Goal: Check status: Check status

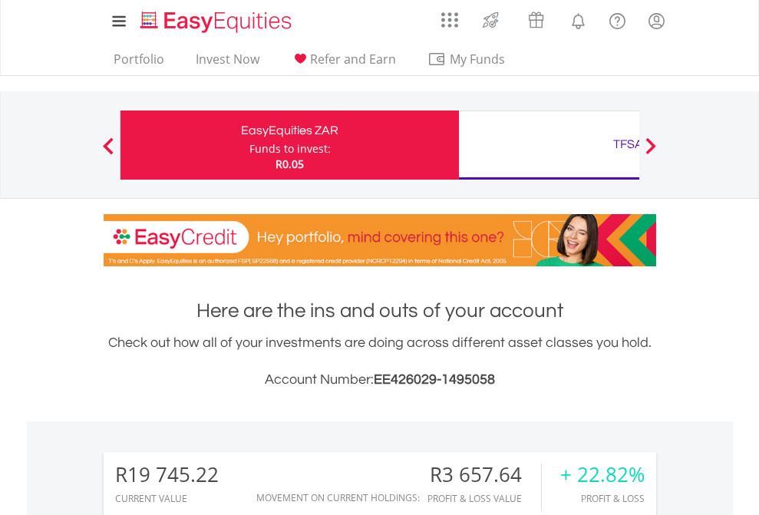
click at [249, 145] on div "Funds to invest:" at bounding box center [289, 148] width 81 height 15
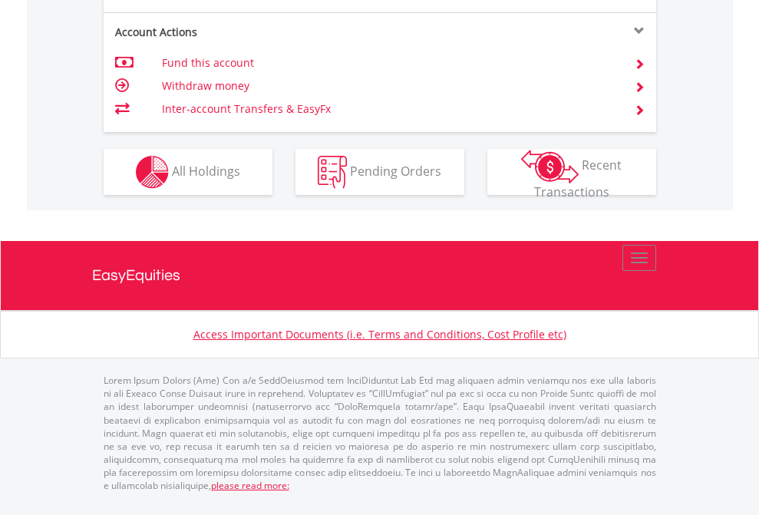
scroll to position [1502, 0]
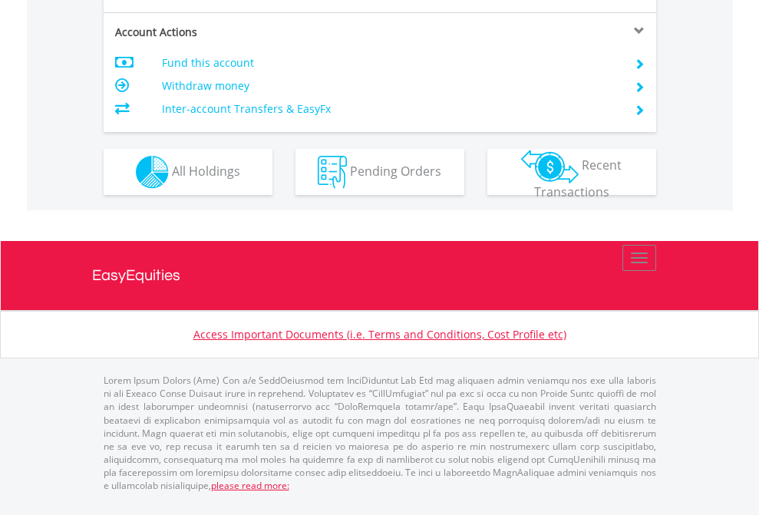
scroll to position [1502, 0]
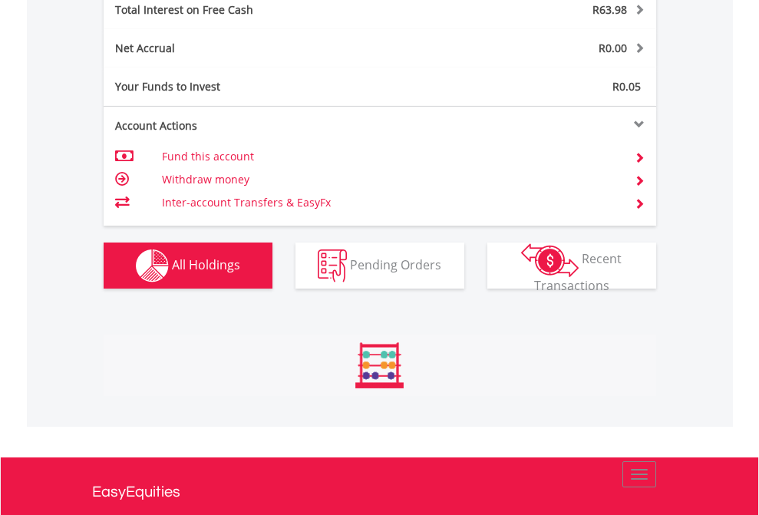
scroll to position [147, 241]
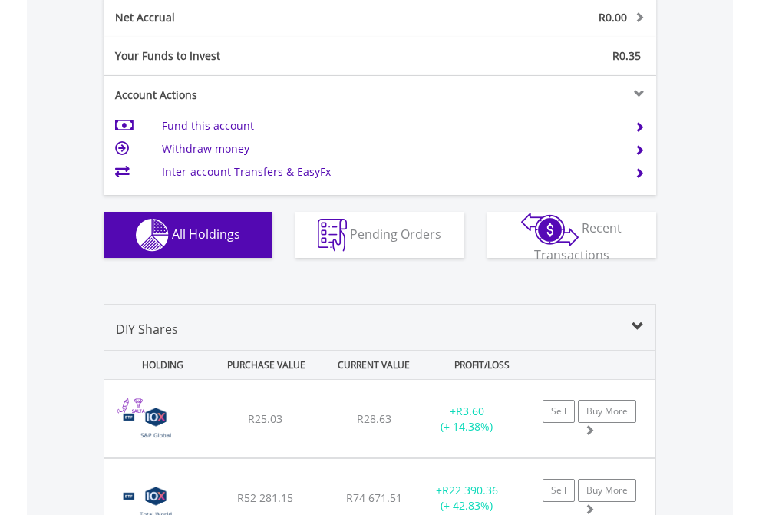
scroll to position [1737, 0]
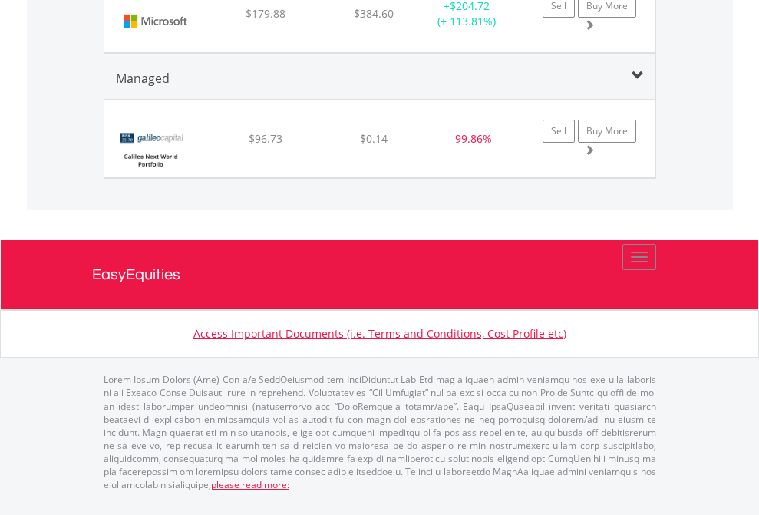
scroll to position [111, 0]
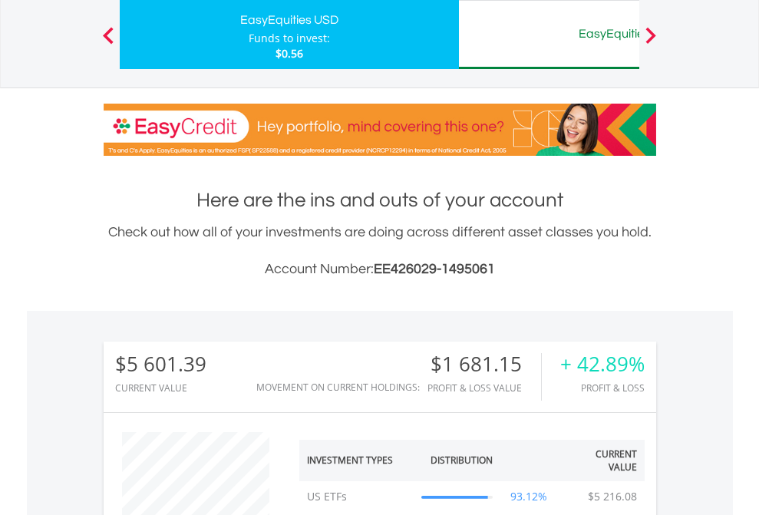
click at [549, 35] on div "EasyEquities AUD" at bounding box center [628, 33] width 320 height 21
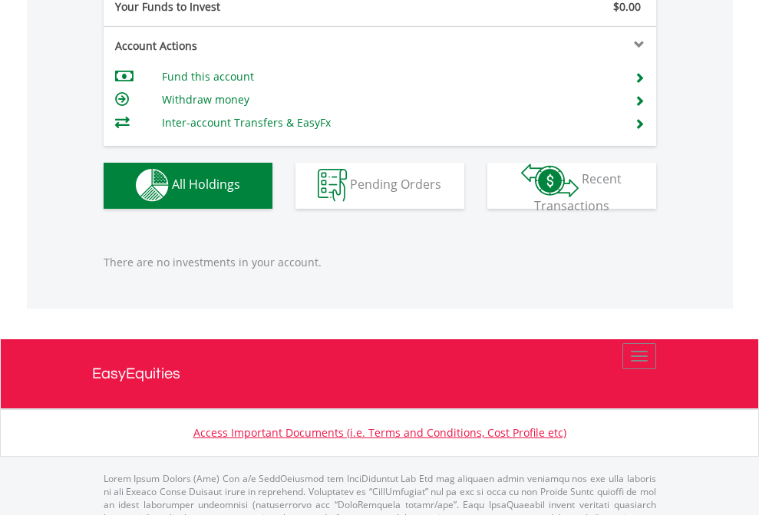
scroll to position [1519, 0]
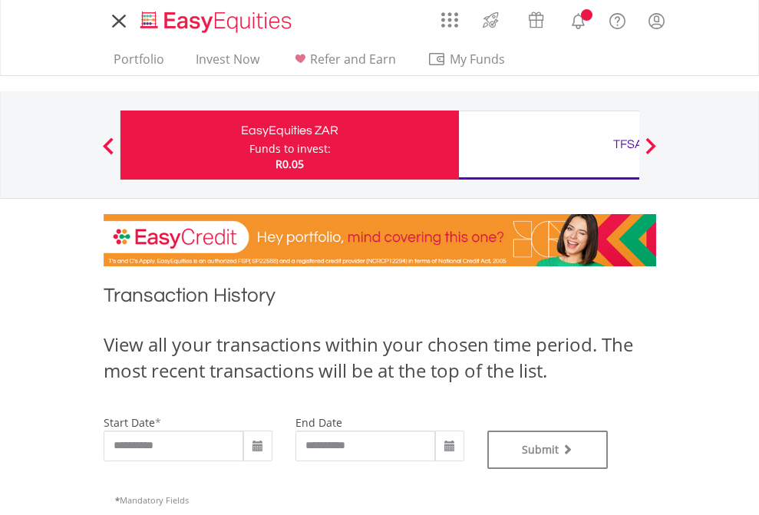
type input "**********"
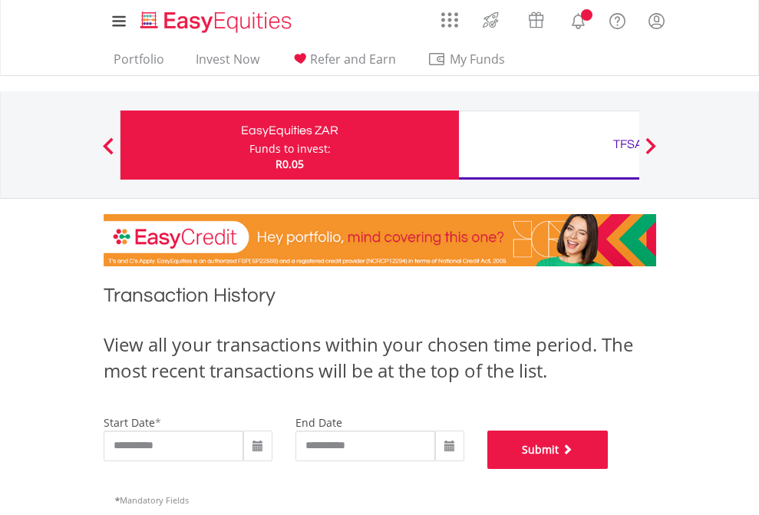
click at [609, 469] on button "Submit" at bounding box center [547, 450] width 121 height 38
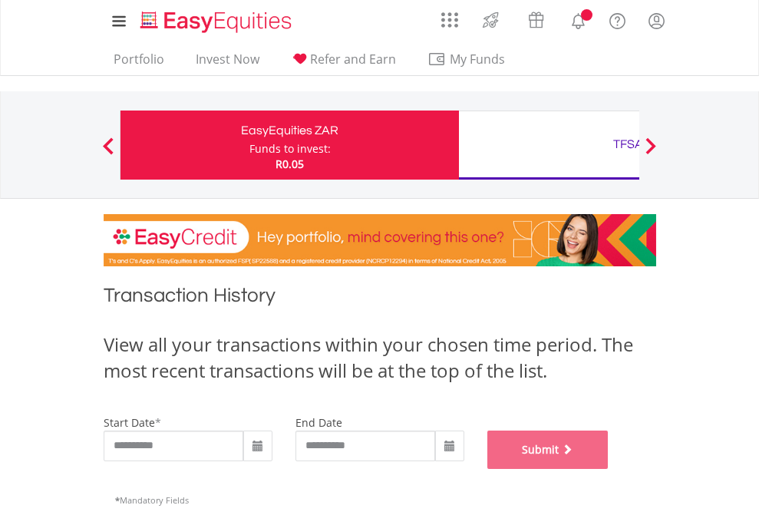
scroll to position [622, 0]
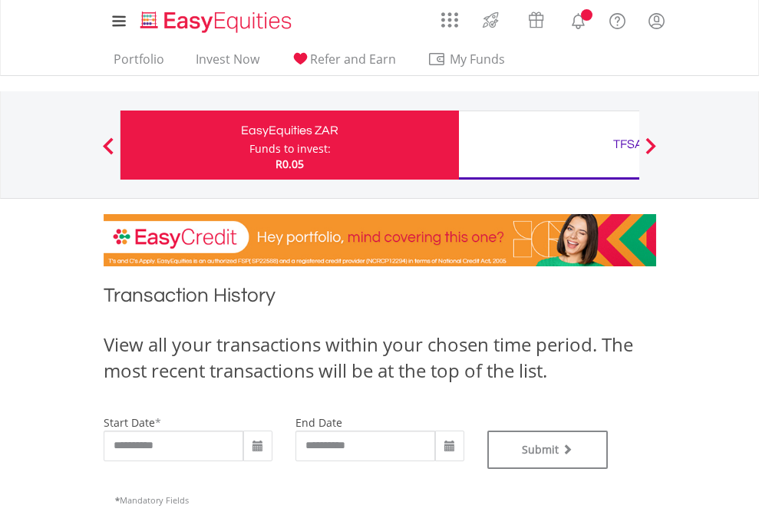
click at [549, 145] on div "TFSA" at bounding box center [628, 144] width 320 height 21
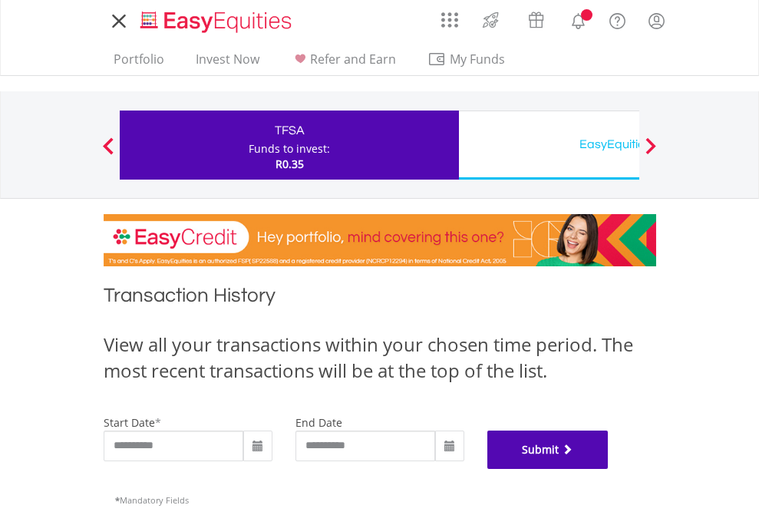
click at [609, 469] on button "Submit" at bounding box center [547, 450] width 121 height 38
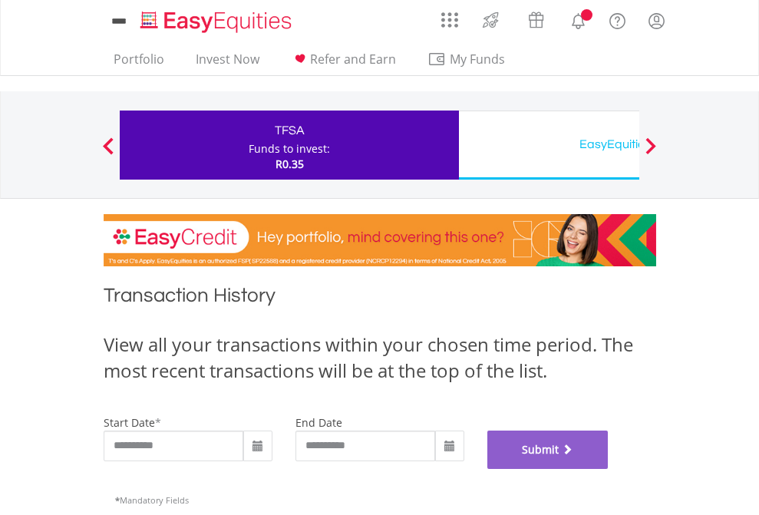
scroll to position [622, 0]
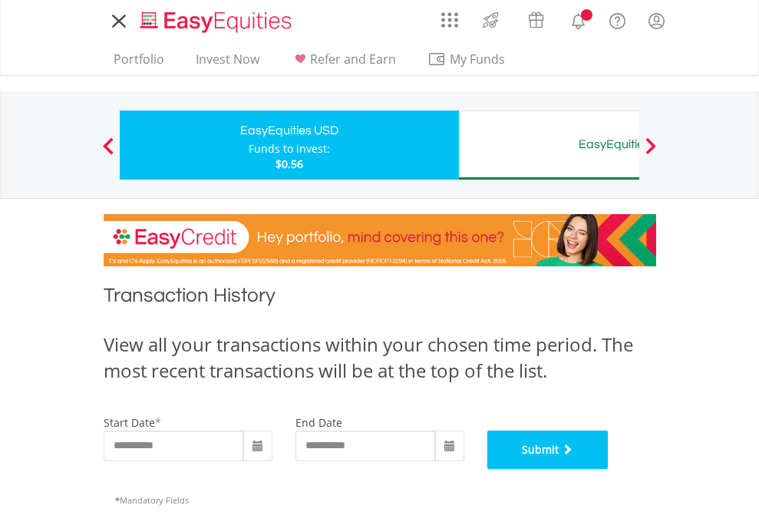
click at [609, 469] on button "Submit" at bounding box center [547, 450] width 121 height 38
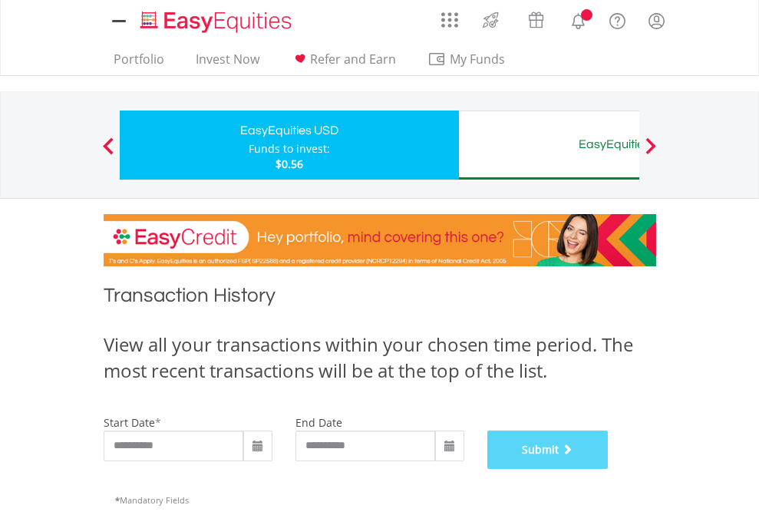
scroll to position [622, 0]
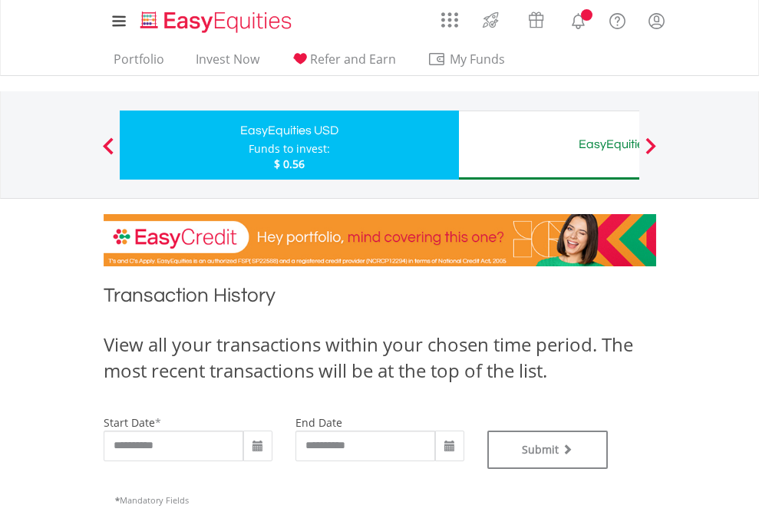
click at [549, 145] on div "EasyEquities AUD" at bounding box center [628, 144] width 320 height 21
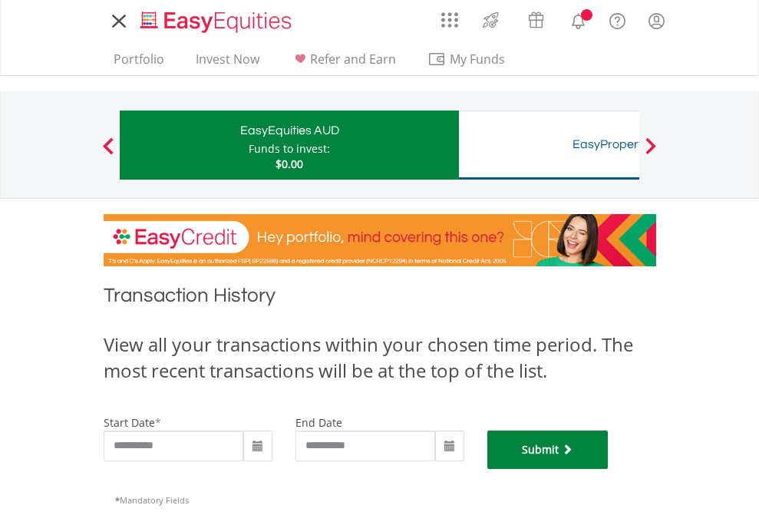
click at [609, 469] on button "Submit" at bounding box center [547, 450] width 121 height 38
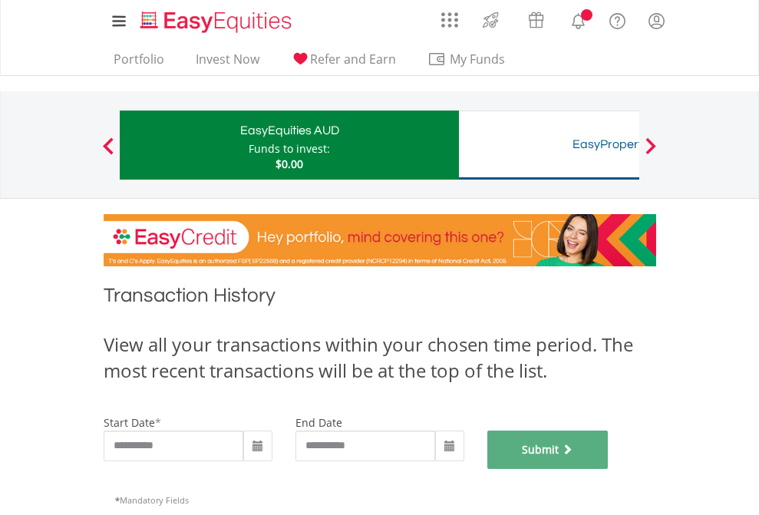
scroll to position [622, 0]
